Goal: Task Accomplishment & Management: Manage account settings

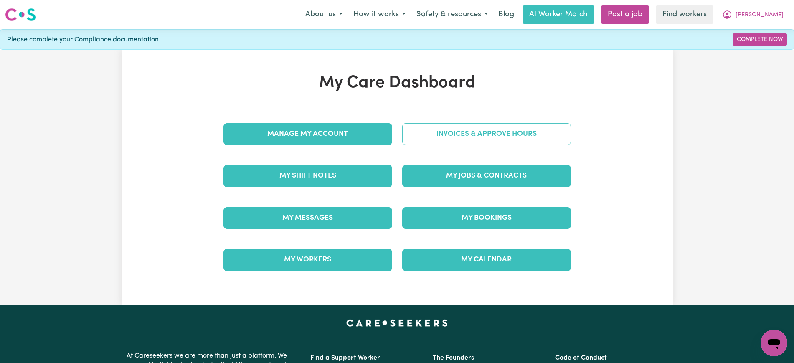
click at [442, 134] on link "Invoices & Approve Hours" at bounding box center [486, 134] width 169 height 22
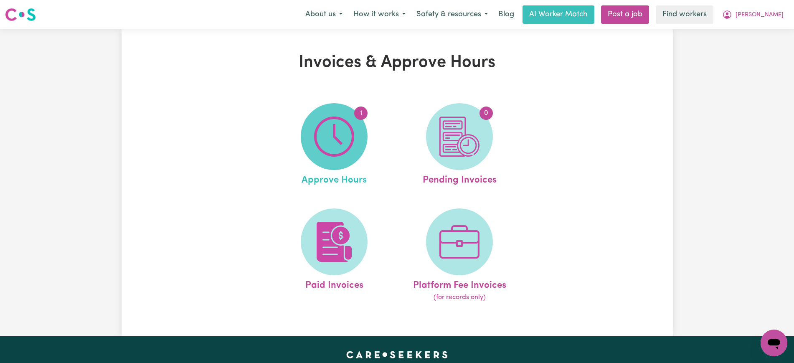
click at [328, 159] on span "1" at bounding box center [334, 136] width 67 height 67
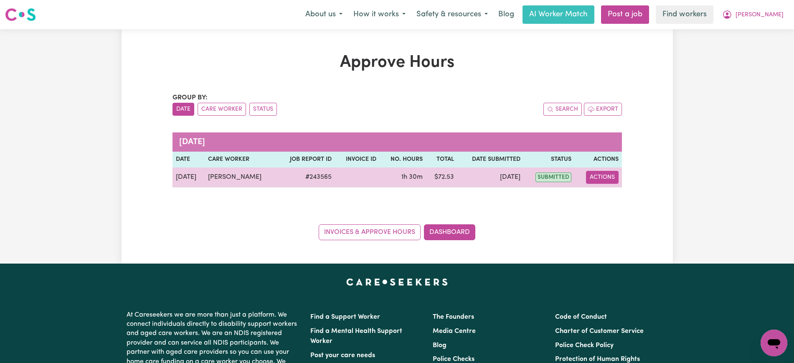
click at [598, 177] on button "Actions" at bounding box center [602, 177] width 33 height 13
click at [611, 202] on link "View Job Report" at bounding box center [623, 196] width 71 height 17
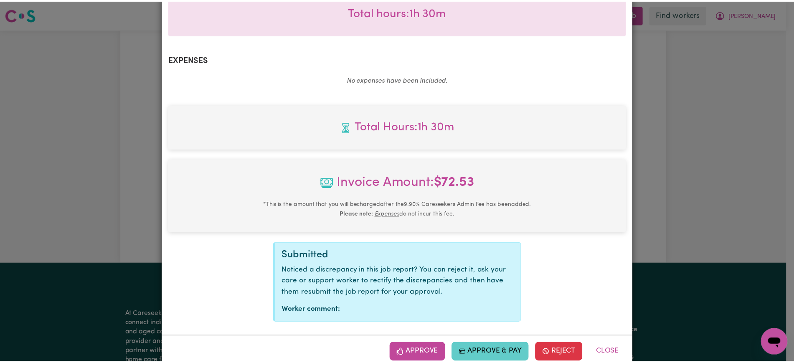
scroll to position [281, 0]
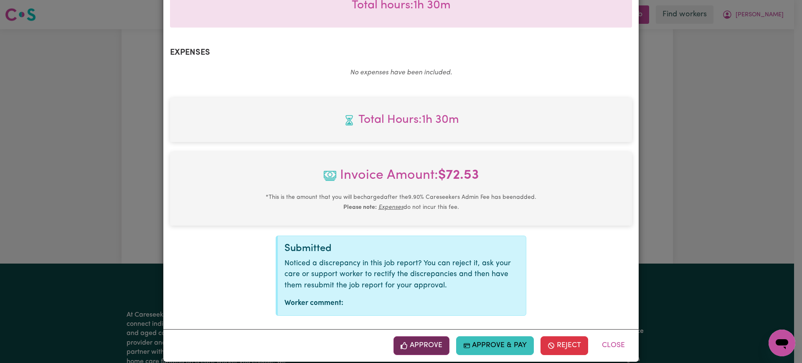
click at [431, 337] on button "Approve" at bounding box center [421, 345] width 56 height 18
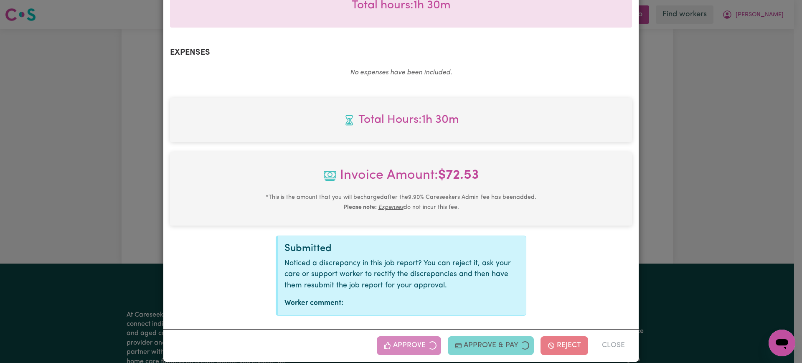
click at [674, 218] on div "Job Report # 243565 - [PERSON_NAME] Summary Job report # 243565 Client name: [P…" at bounding box center [401, 181] width 802 height 363
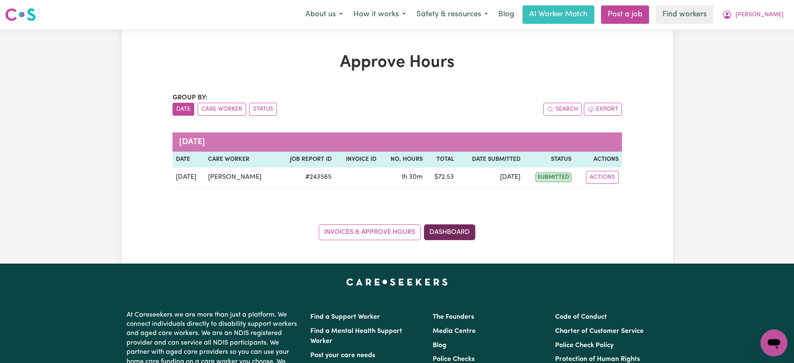
click at [451, 230] on link "Dashboard" at bounding box center [449, 232] width 51 height 16
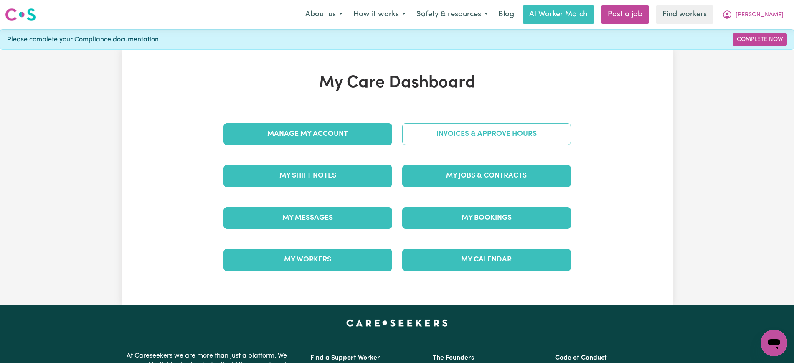
click at [458, 137] on link "Invoices & Approve Hours" at bounding box center [486, 134] width 169 height 22
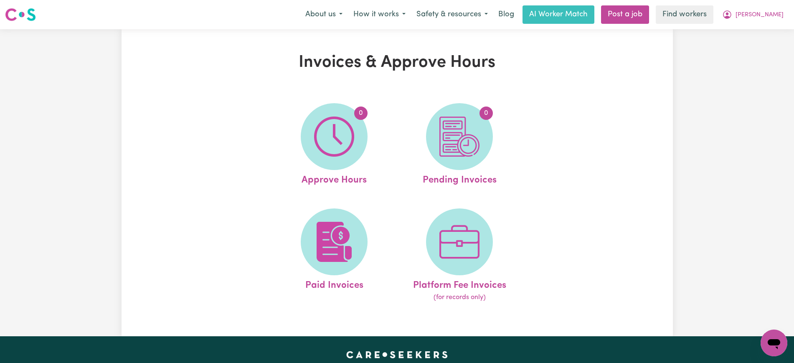
click at [458, 137] on img at bounding box center [459, 137] width 40 height 40
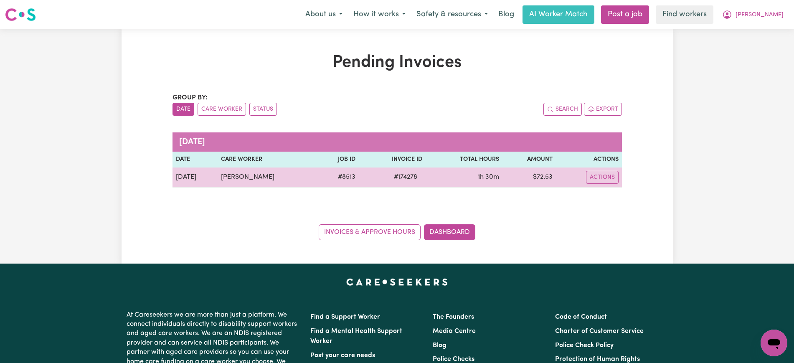
click at [403, 178] on span "# 174278" at bounding box center [405, 177] width 33 height 10
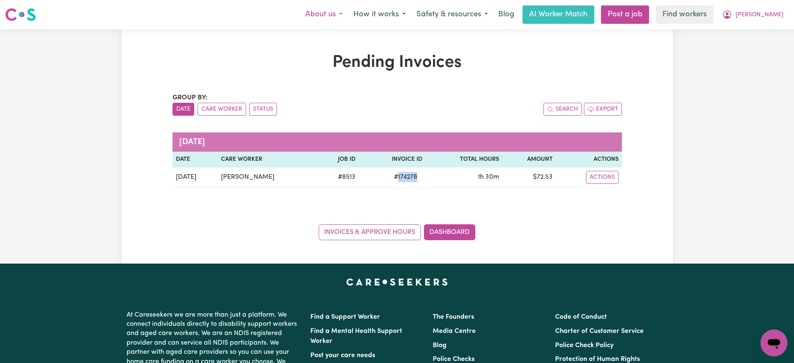
copy span "174278"
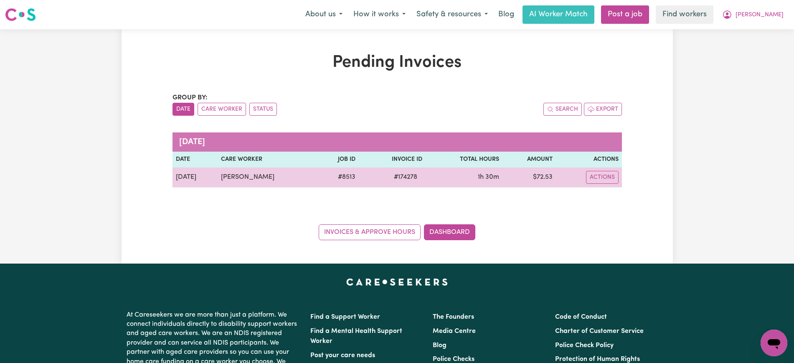
click at [542, 176] on td "$ 72.53" at bounding box center [529, 177] width 54 height 20
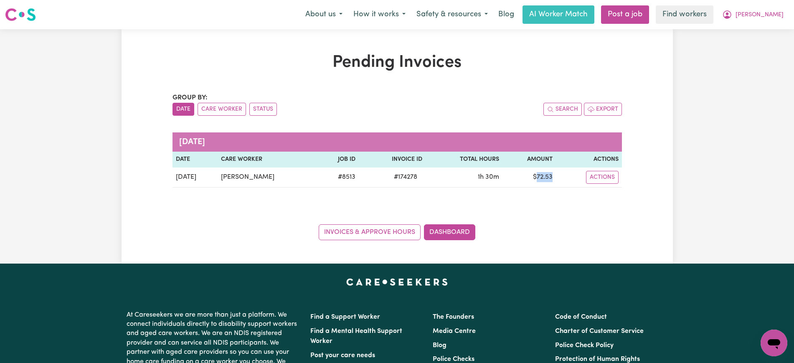
copy td "72.53"
click at [732, 13] on icon "My Account" at bounding box center [727, 15] width 10 height 10
click at [762, 46] on link "Logout" at bounding box center [755, 48] width 66 height 16
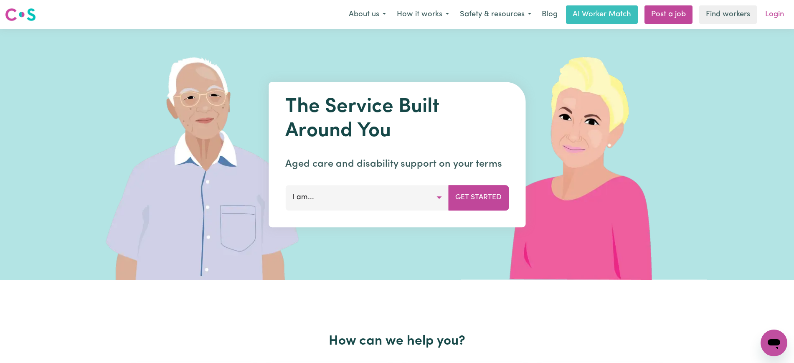
click at [771, 20] on link "Login" at bounding box center [774, 14] width 29 height 18
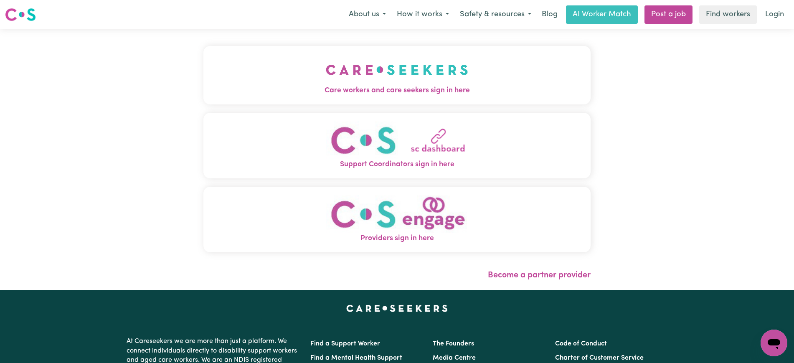
drag, startPoint x: 338, startPoint y: 87, endPoint x: 331, endPoint y: 82, distance: 8.4
click at [338, 87] on span "Care workers and care seekers sign in here" at bounding box center [396, 90] width 387 height 11
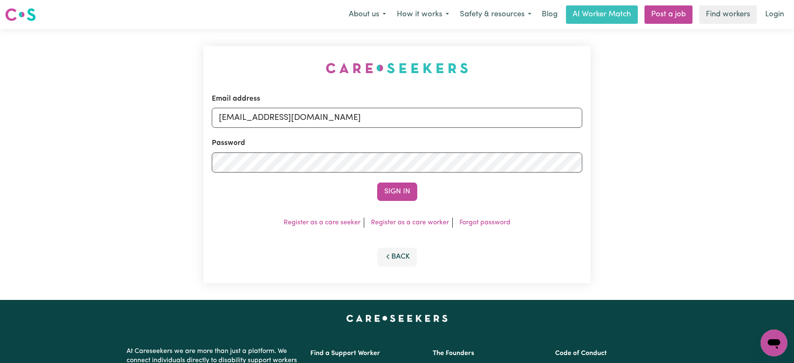
drag, startPoint x: 214, startPoint y: 25, endPoint x: 306, endPoint y: 79, distance: 106.5
click at [214, 25] on nav "Menu About us How it works Safety & resources Blog AI Worker Match Post a job F…" at bounding box center [397, 14] width 794 height 29
drag, startPoint x: 261, startPoint y: 119, endPoint x: 711, endPoint y: 124, distance: 449.8
click at [711, 124] on div "Email address [EMAIL_ADDRESS][DOMAIN_NAME] Password Sign In Register as a care …" at bounding box center [397, 164] width 794 height 271
type input "[EMAIL_ADDRESS][DOMAIN_NAME]"
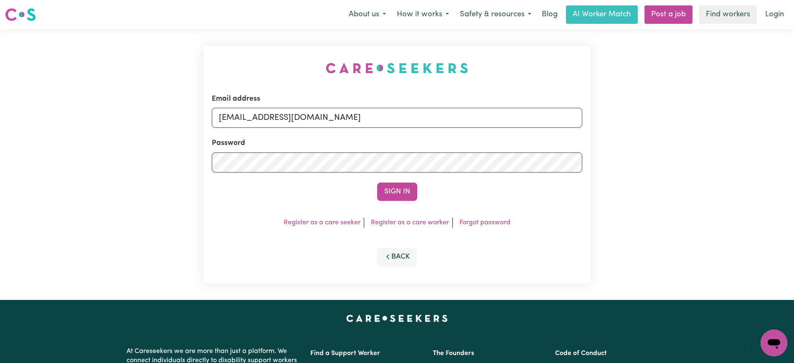
click at [377, 182] on button "Sign In" at bounding box center [397, 191] width 40 height 18
